Goal: Find specific page/section: Find specific page/section

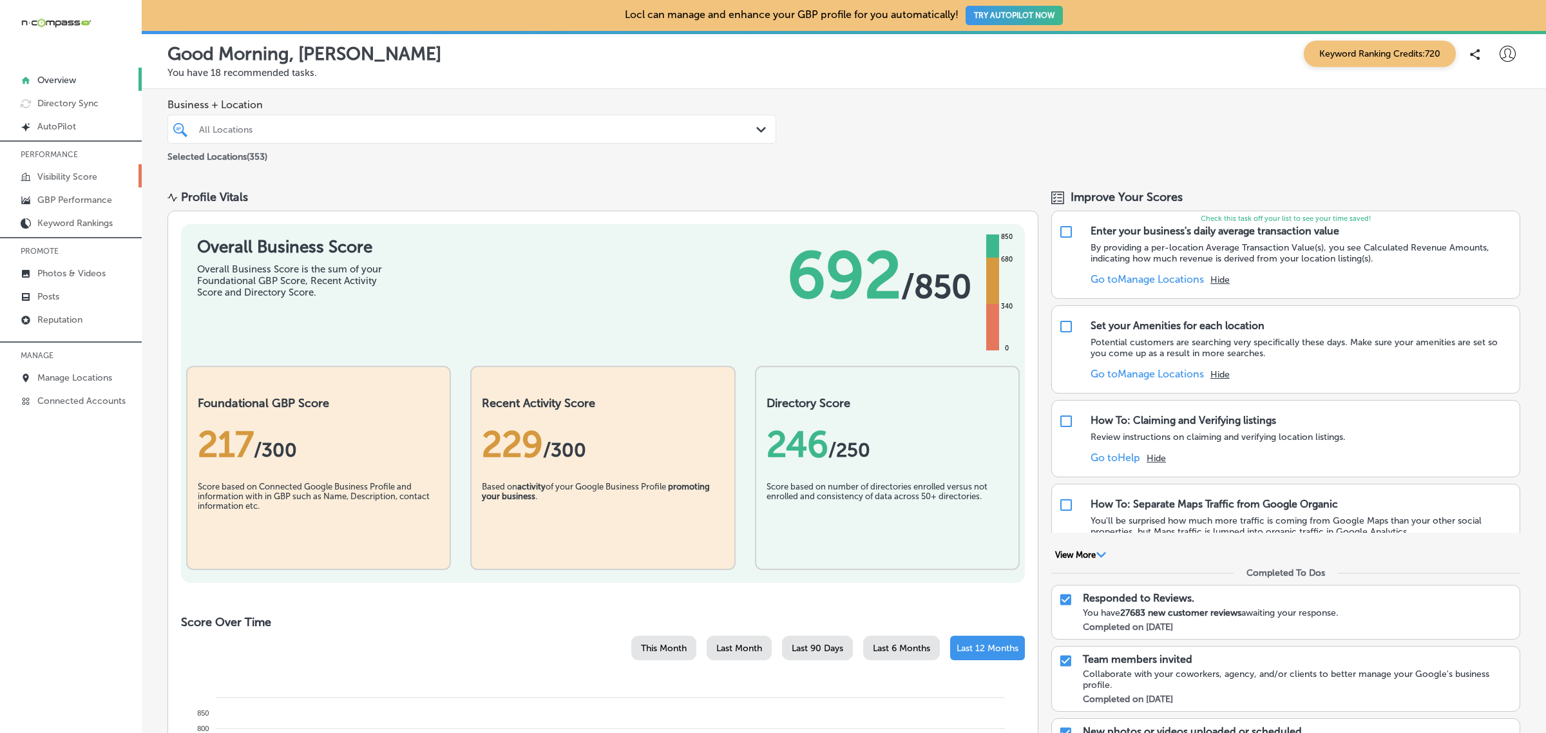
click at [94, 181] on p "Visibility Score" at bounding box center [67, 176] width 60 height 11
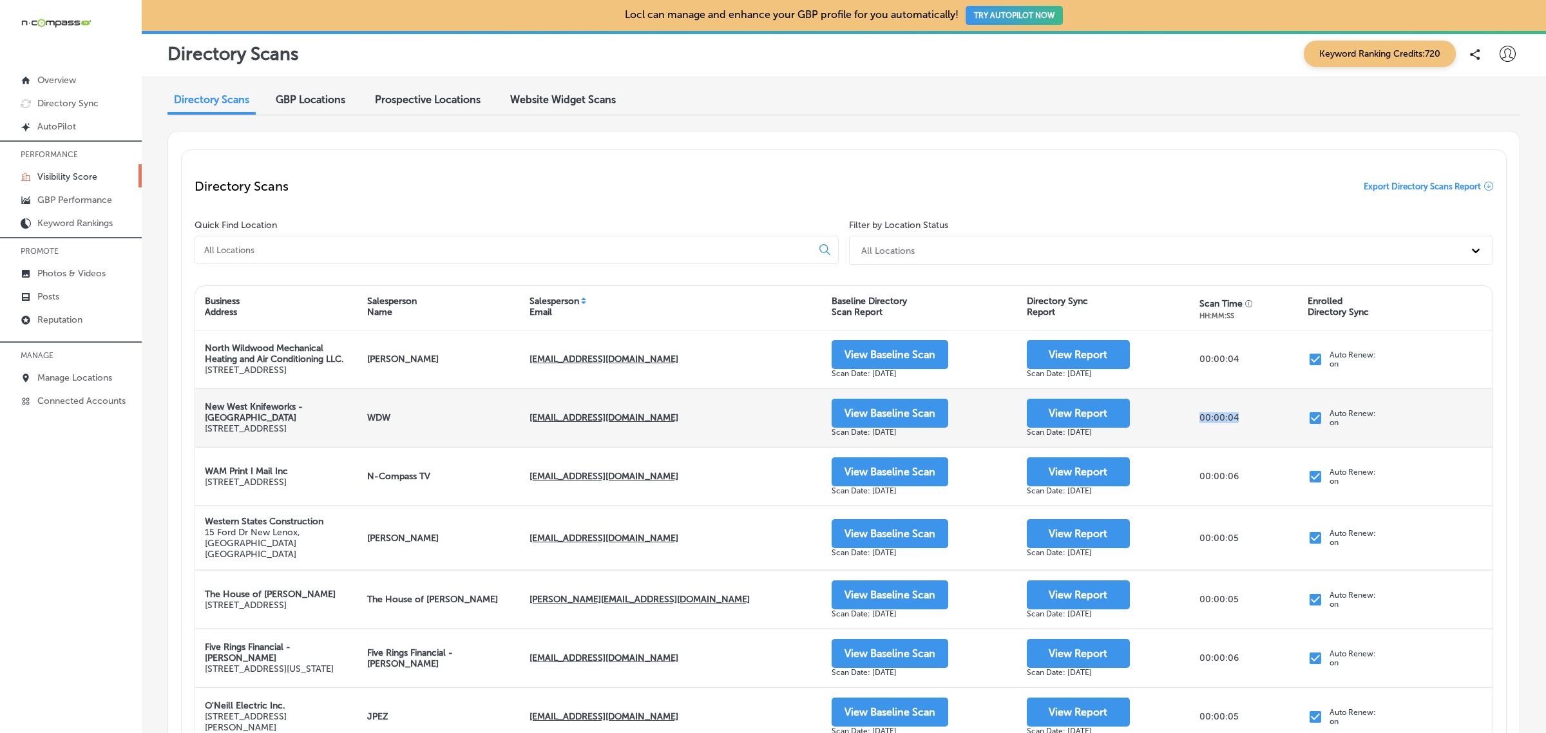
click at [1250, 446] on div "00:00:04" at bounding box center [1244, 417] width 108 height 57
